Goal: Information Seeking & Learning: Learn about a topic

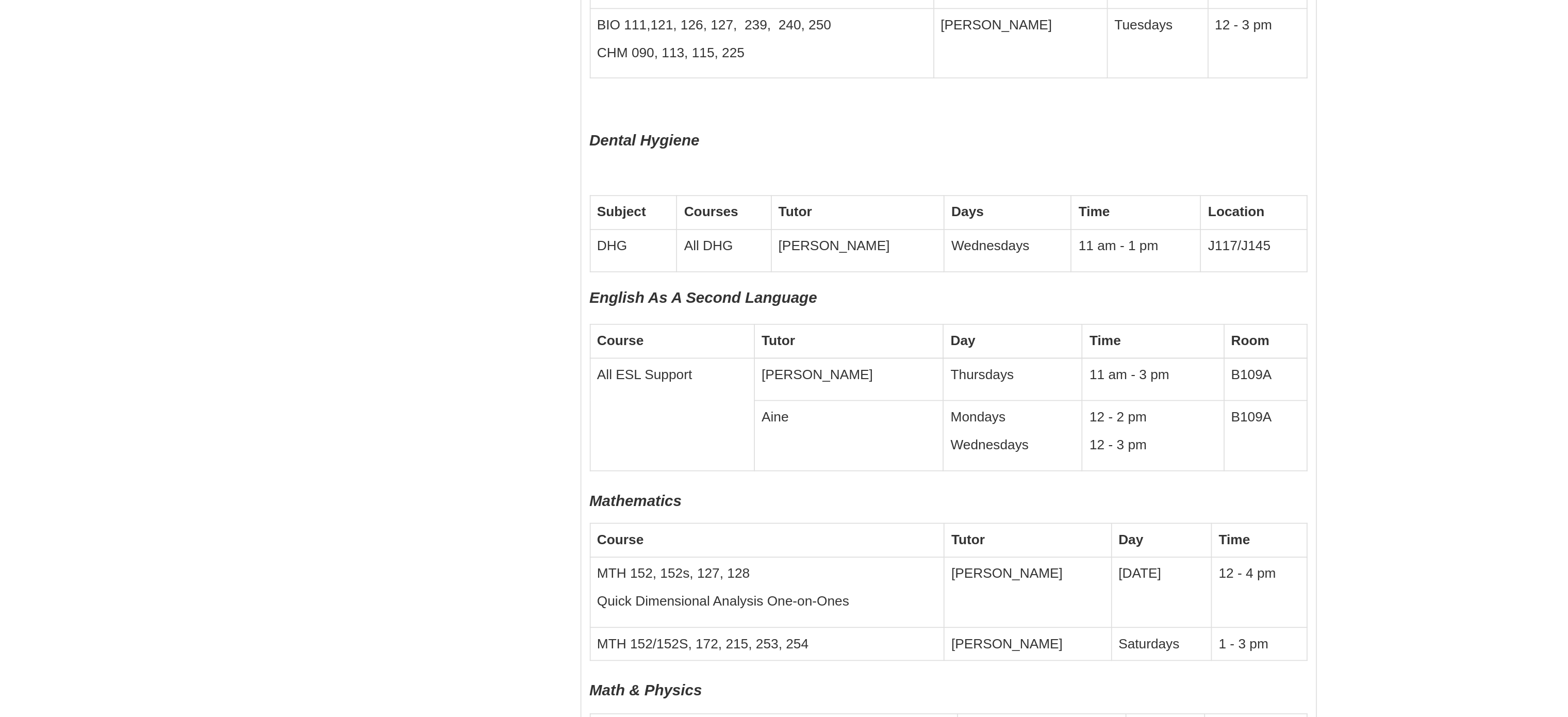
scroll to position [1396, 0]
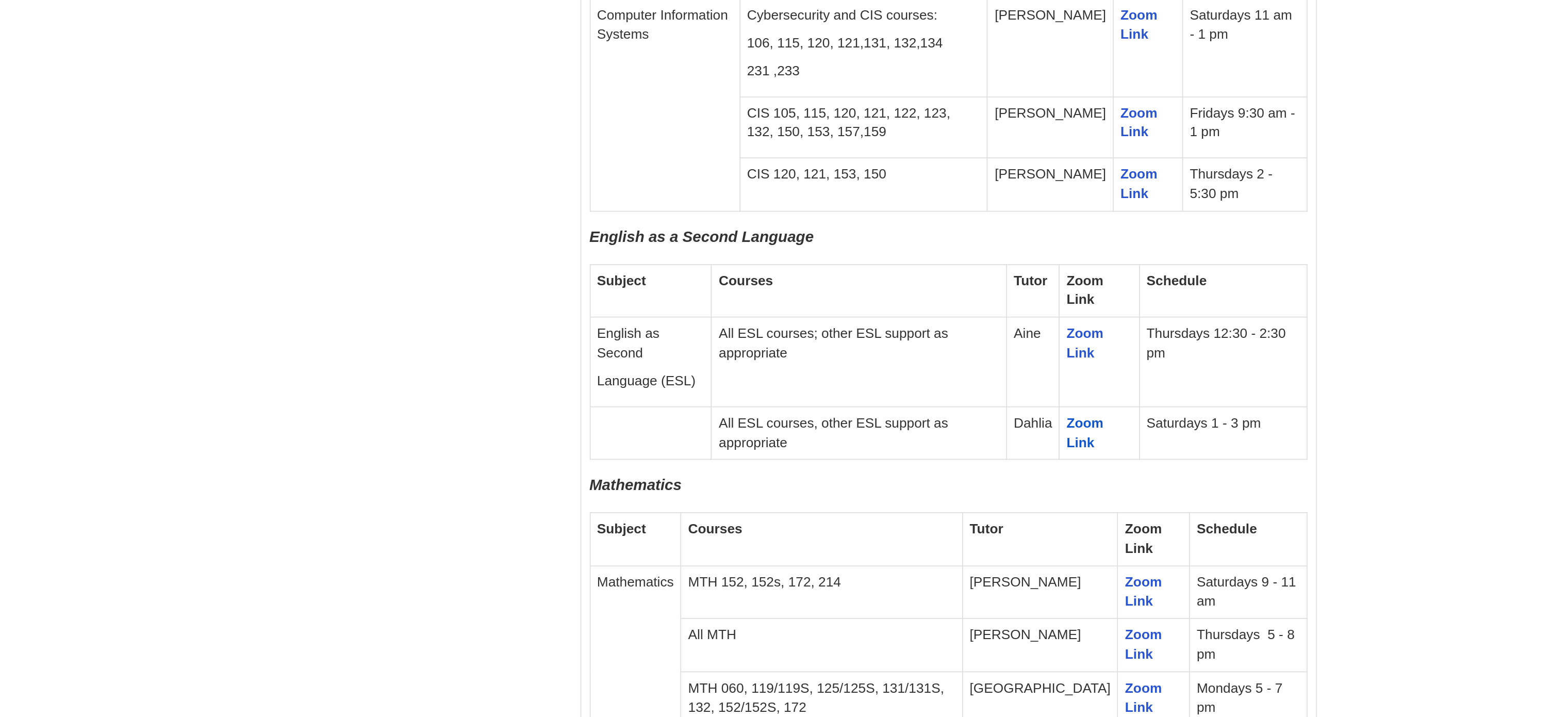
click at [1125, 192] on div "Ask the LLC" at bounding box center [784, 358] width 1568 height 717
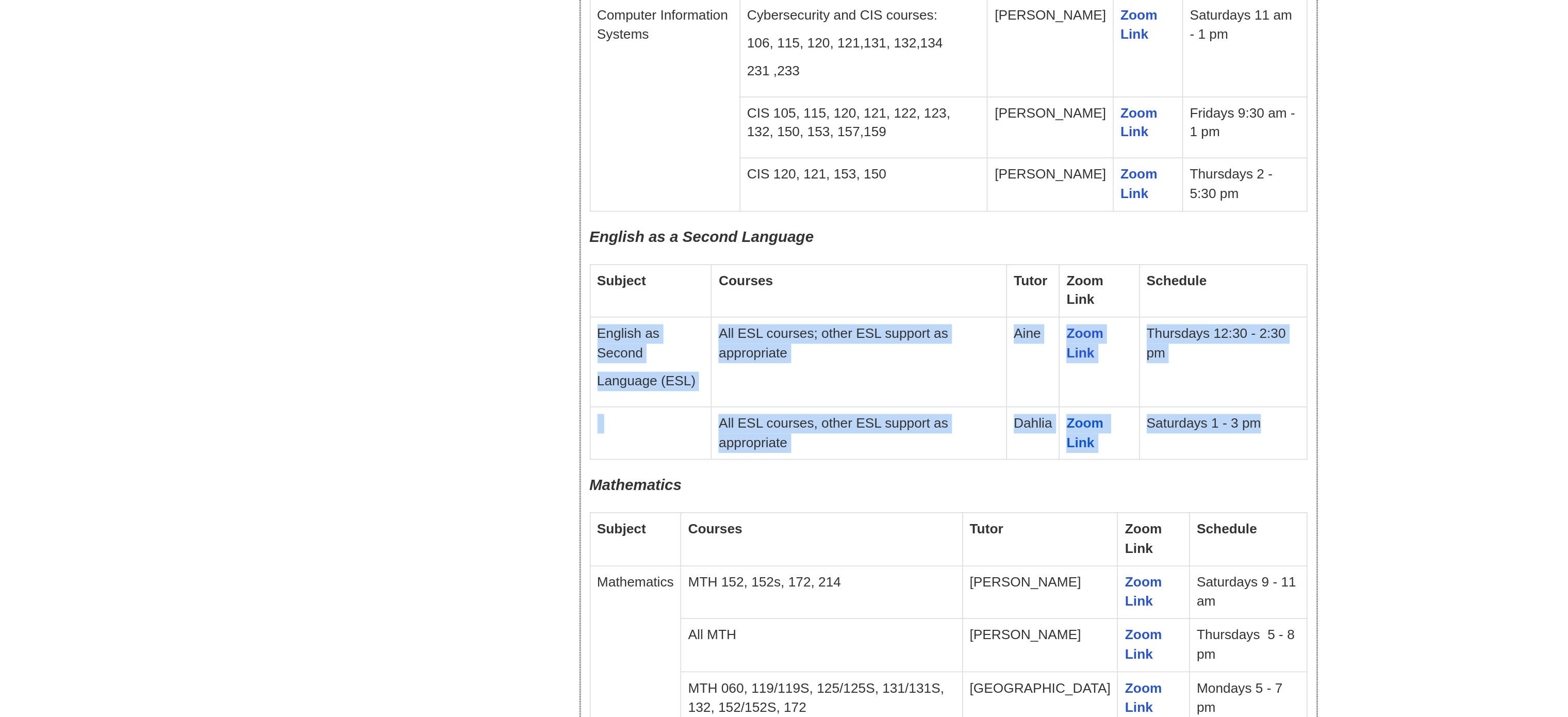
drag, startPoint x: 1071, startPoint y: 248, endPoint x: 645, endPoint y: 197, distance: 429.0
click at [645, 197] on tbody "Subject Courses Tutor Zoom Link Schedule English as Second Language (ESL) All E…" at bounding box center [861, 220] width 437 height 119
copy tbody "English as Second Language (ESL) All ESL courses; other ESL support as appropri…"
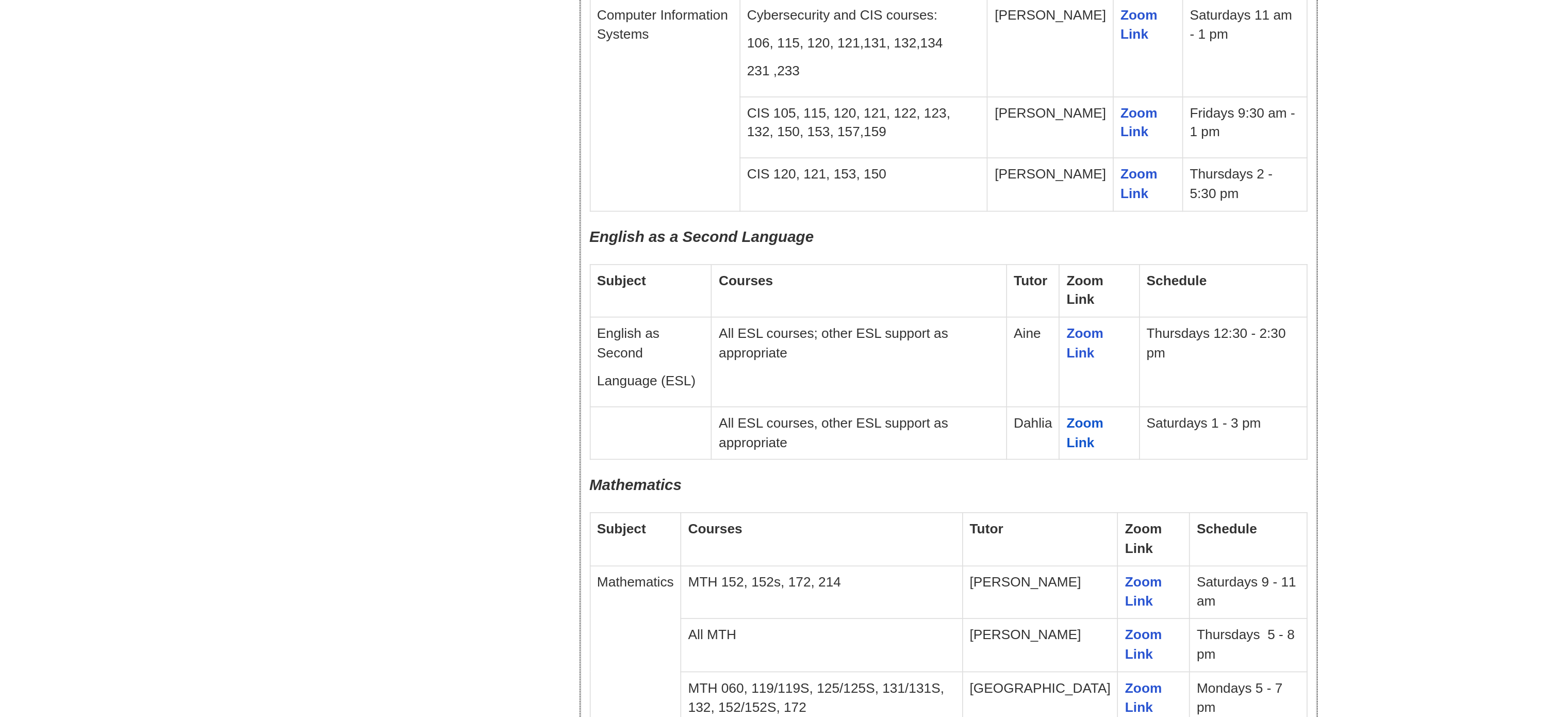
click at [893, 188] on td "Courses" at bounding box center [807, 176] width 180 height 32
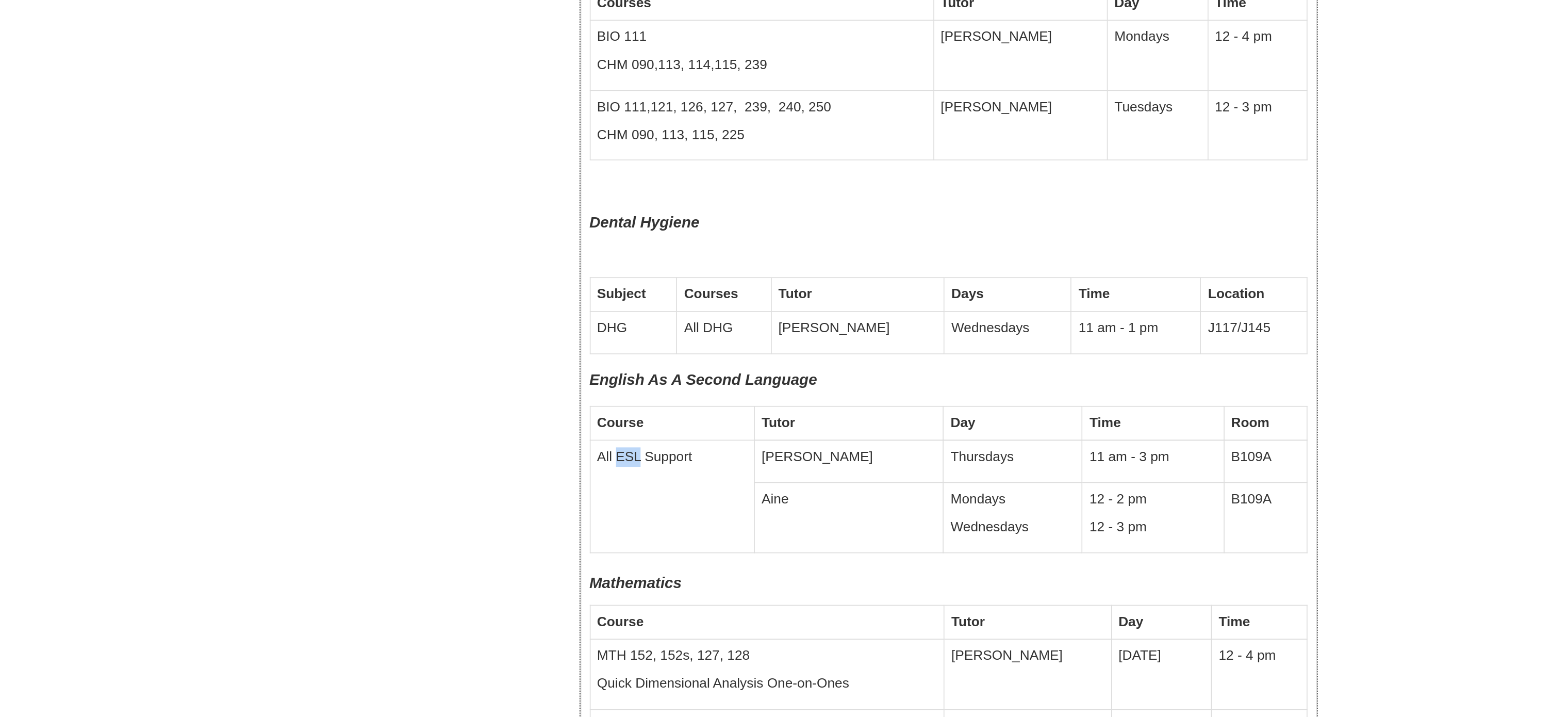
scroll to position [2709, 0]
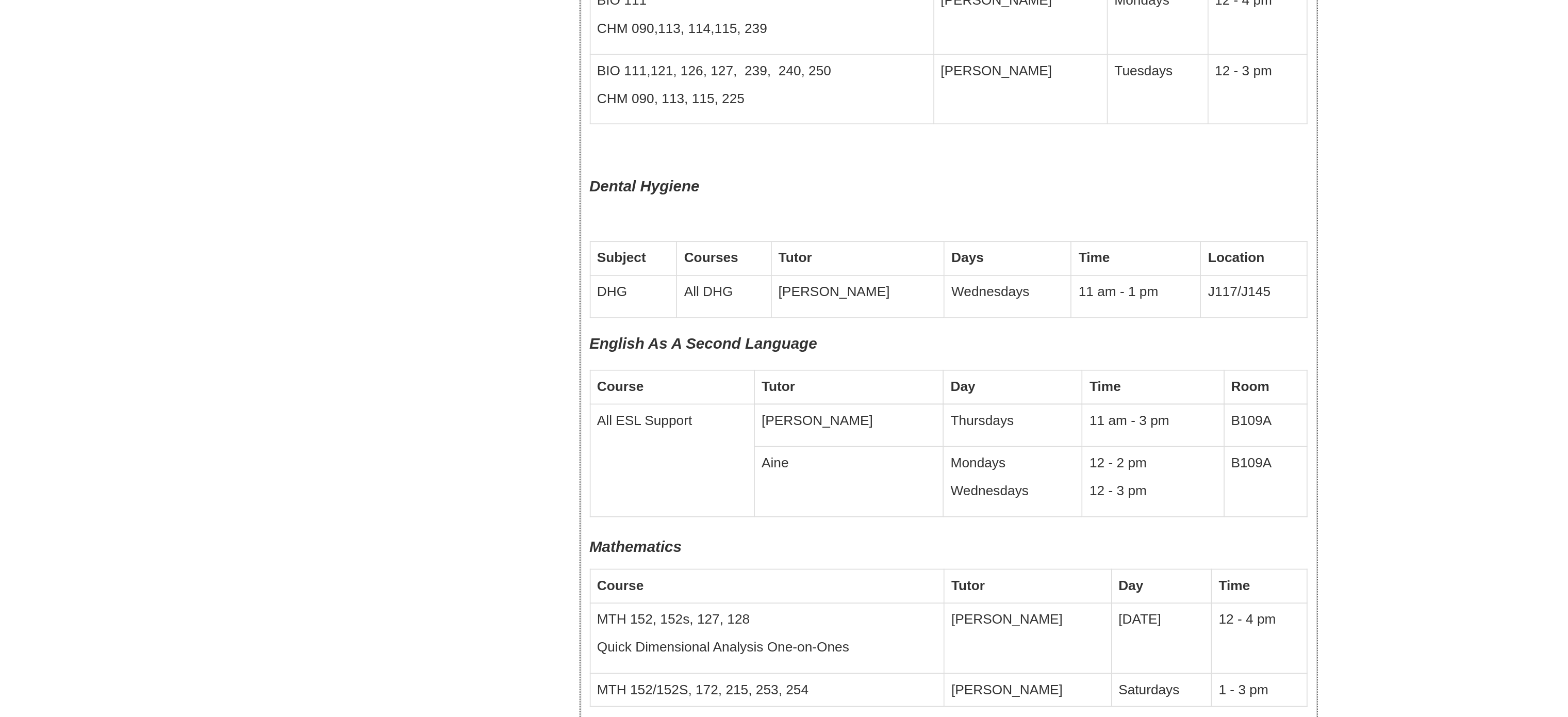
click at [1088, 525] on div "Welcome Welcome to [GEOGRAPHIC_DATA] Tutoring The schedule below is organized b…" at bounding box center [862, 663] width 464 height 6197
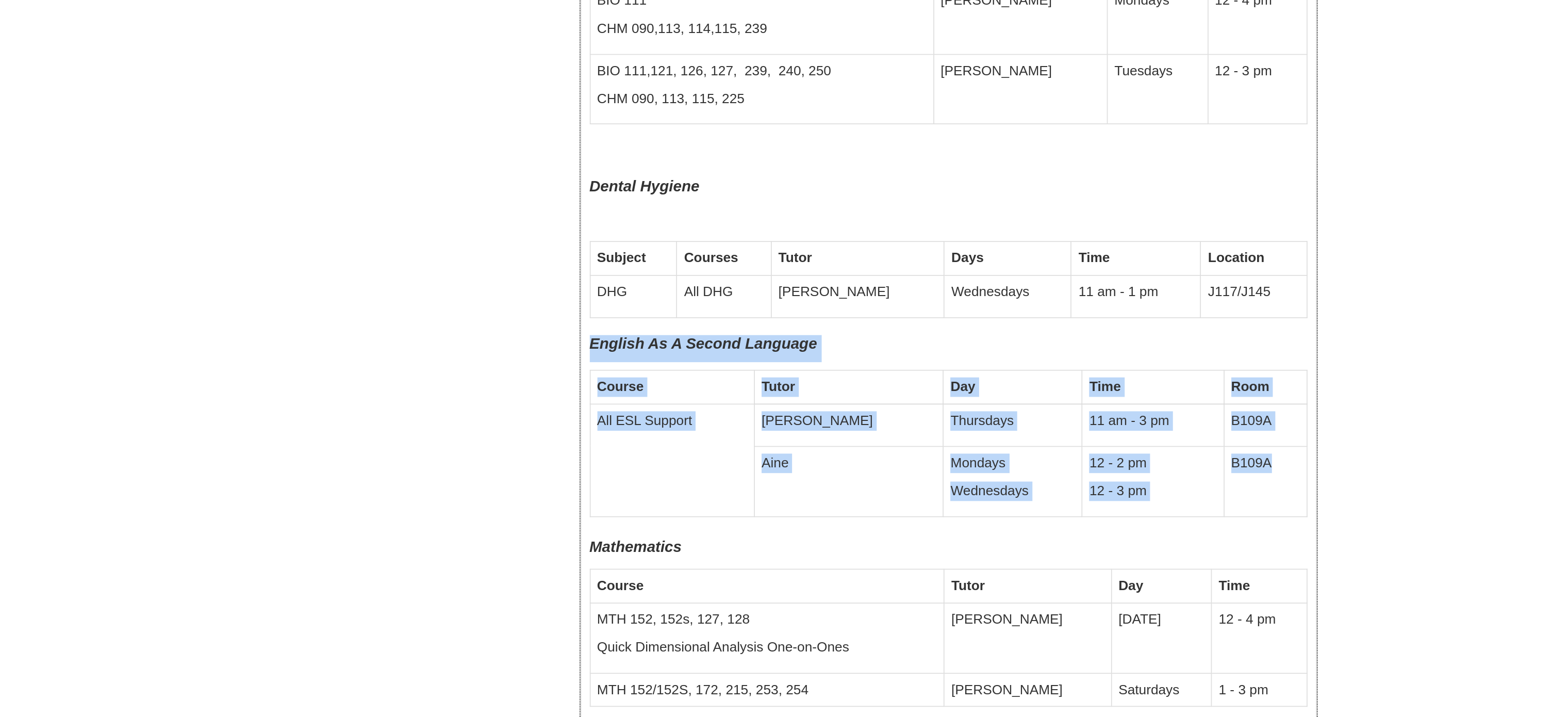
drag, startPoint x: 643, startPoint y: 480, endPoint x: 1059, endPoint y: 560, distance: 423.6
copy div "English As A Second Language Course Tutor Day Time Room All ESL Support [PERSON…"
